Goal: Information Seeking & Learning: Learn about a topic

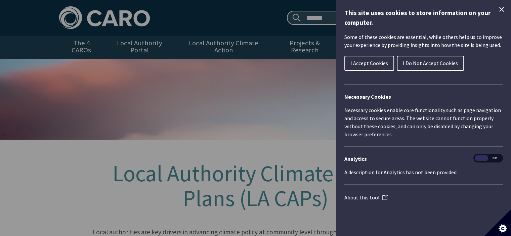
click at [371, 56] on button "I Accept Cookies" at bounding box center [369, 63] width 50 height 15
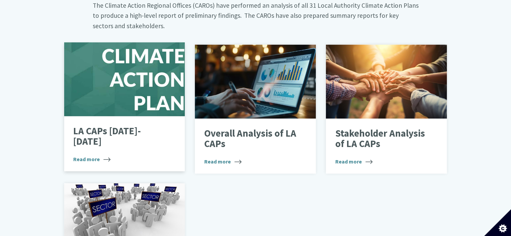
scroll to position [437, 0]
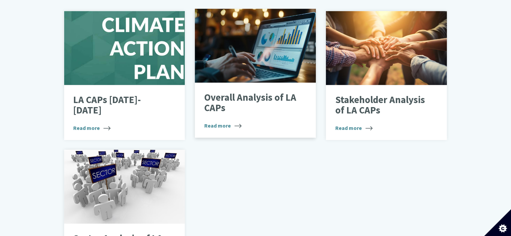
click at [238, 92] on p "Overall Analysis of LA CAPs" at bounding box center [250, 102] width 92 height 21
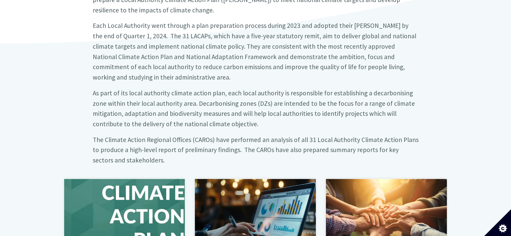
scroll to position [302, 0]
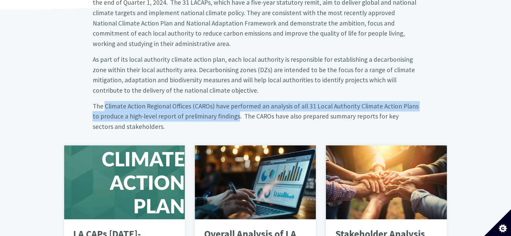
drag, startPoint x: 105, startPoint y: 87, endPoint x: 227, endPoint y: 100, distance: 123.1
click at [227, 102] on big "The Climate Action Regional Offices (CAROs) have performed an analysis of all 3…" at bounding box center [255, 116] width 326 height 29
copy big "Climate Action Regional Offices (CAROs) have performed an analysis of all 31 Lo…"
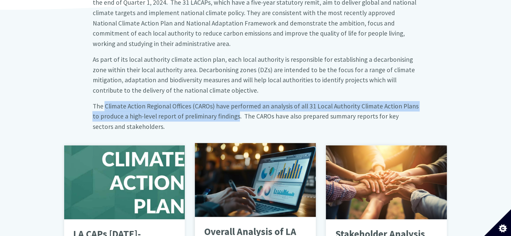
scroll to position [470, 0]
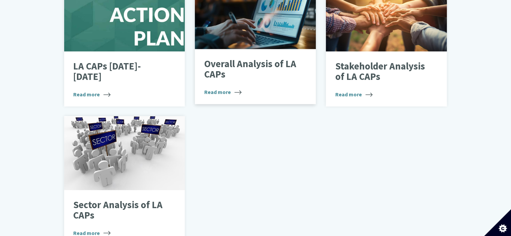
click at [219, 88] on span "Read more" at bounding box center [222, 92] width 37 height 8
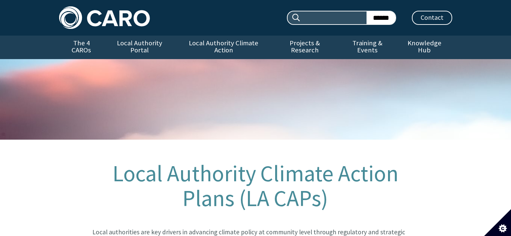
scroll to position [470, 0]
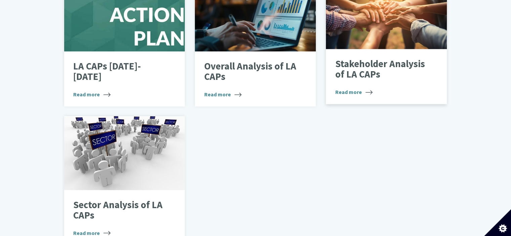
click at [351, 88] on span "Read more" at bounding box center [353, 92] width 37 height 8
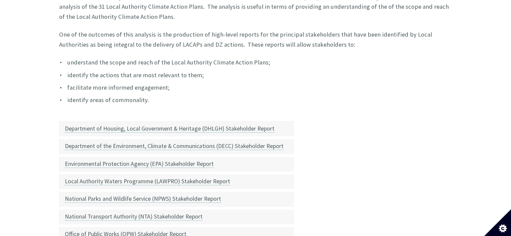
scroll to position [168, 0]
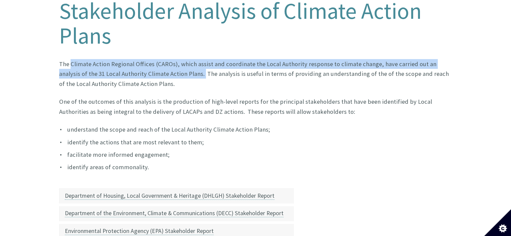
drag, startPoint x: 71, startPoint y: 57, endPoint x: 160, endPoint y: 67, distance: 88.8
click at [172, 66] on p "The Climate Action Regional Offices (CAROs), which assist and coordinate the Lo…" at bounding box center [255, 74] width 393 height 30
copy p "Climate Action Regional Offices (CAROs), which assist and coordinate the Local …"
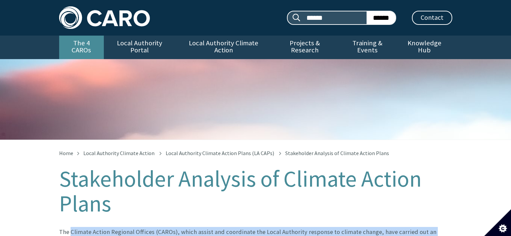
click at [85, 45] on link "The 4 CAROs" at bounding box center [81, 48] width 45 height 24
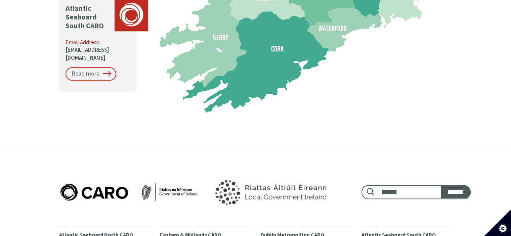
scroll to position [907, 0]
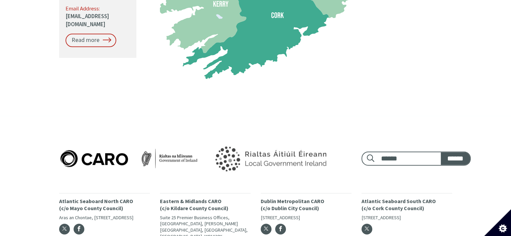
click at [273, 198] on p "Dublin Metropolitan CARO (c/o Dublin City Council)" at bounding box center [306, 205] width 91 height 14
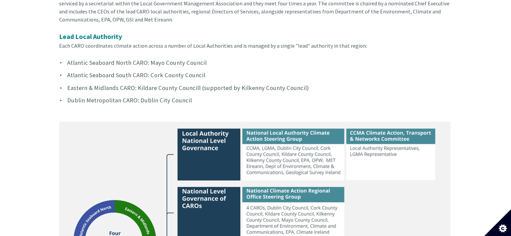
scroll to position [168, 0]
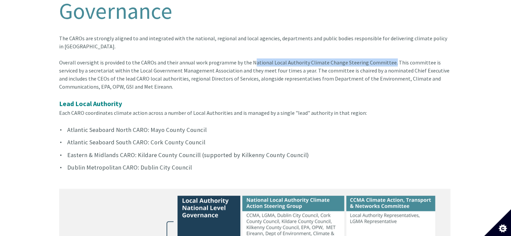
drag, startPoint x: 248, startPoint y: 55, endPoint x: 382, endPoint y: 55, distance: 134.0
